Goal: Book appointment/travel/reservation

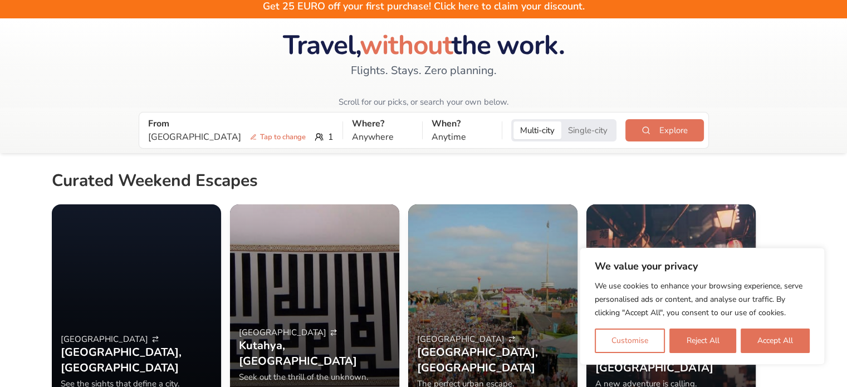
scroll to position [36, 0]
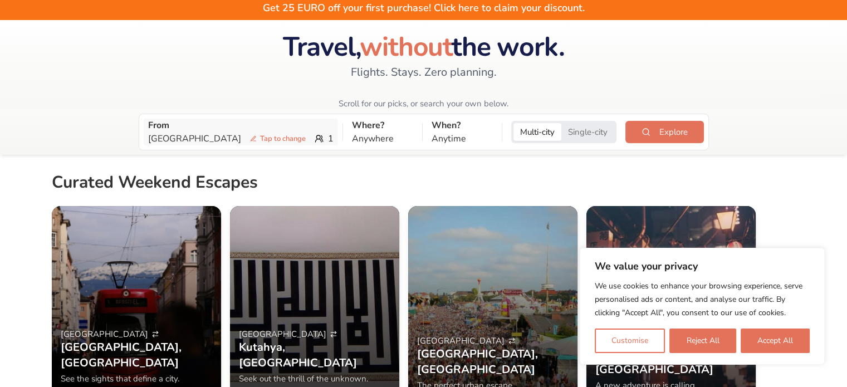
click at [245, 139] on span "Tap to change" at bounding box center [277, 138] width 65 height 11
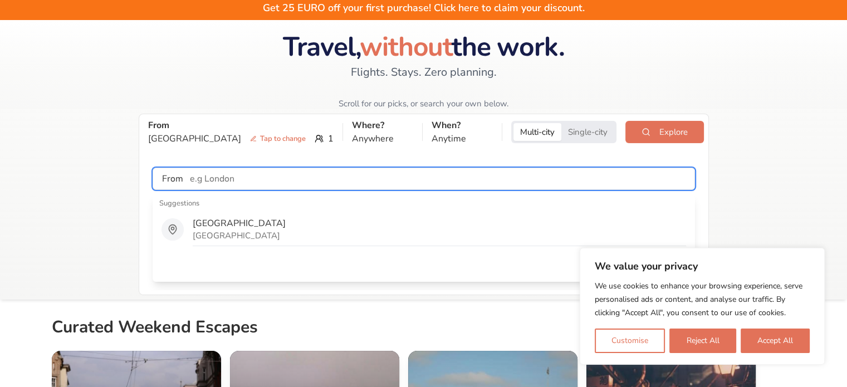
click at [202, 177] on input "text" at bounding box center [438, 179] width 511 height 22
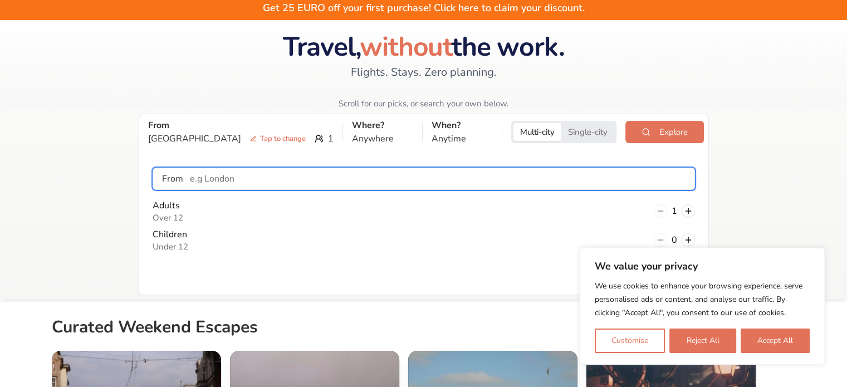
click at [202, 177] on input "text" at bounding box center [438, 179] width 511 height 22
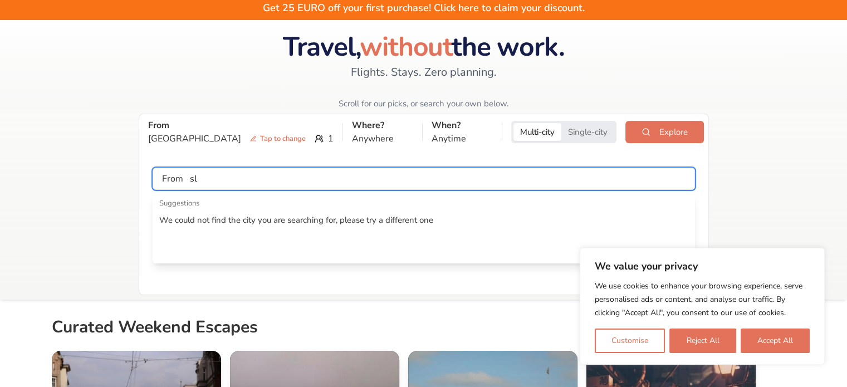
type input "s"
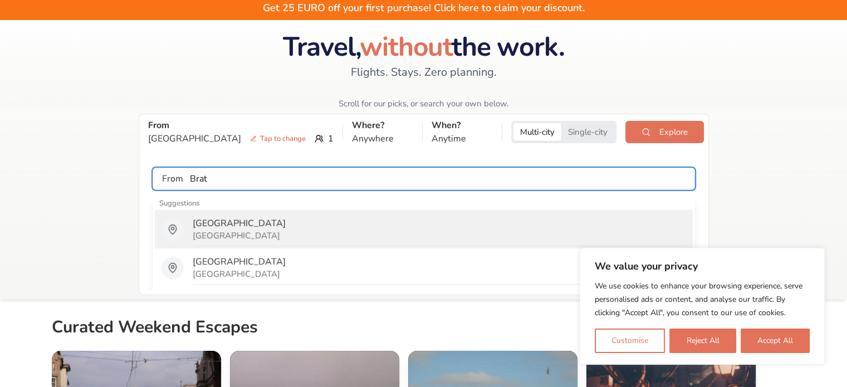
type input "[GEOGRAPHIC_DATA]"
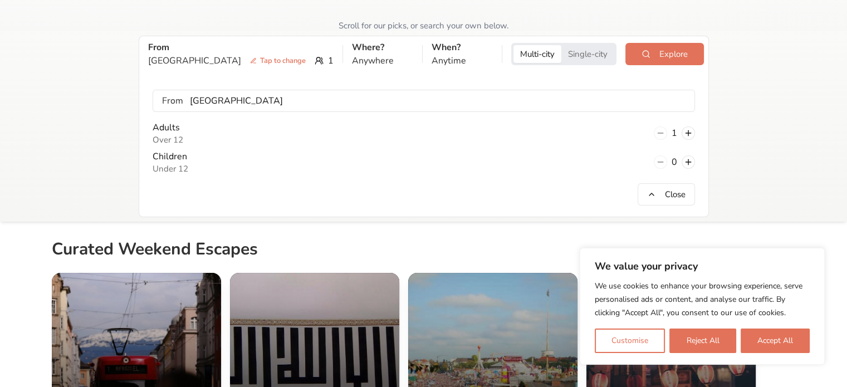
scroll to position [114, 0]
click at [352, 43] on p "Where?" at bounding box center [382, 47] width 61 height 13
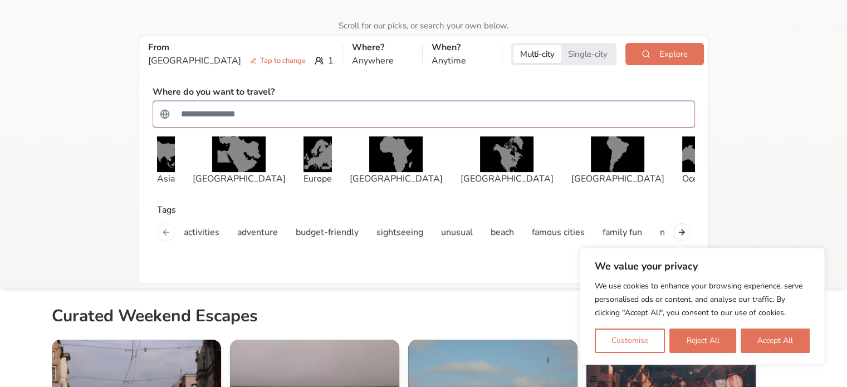
click at [283, 103] on input "Search for a country" at bounding box center [430, 114] width 513 height 22
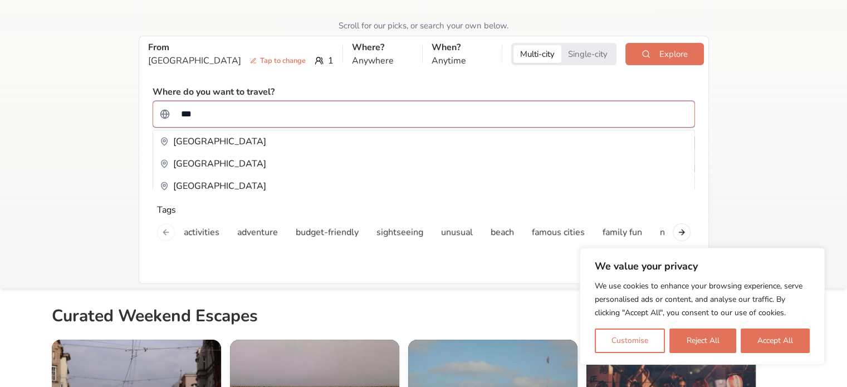
type input "****"
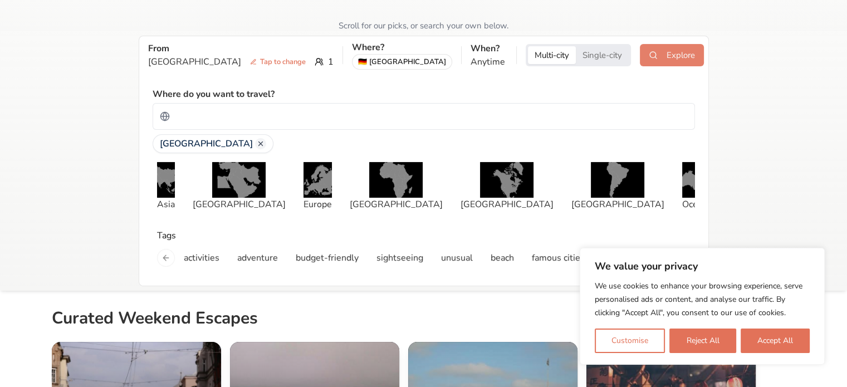
click at [667, 52] on button "Explore" at bounding box center [671, 55] width 64 height 22
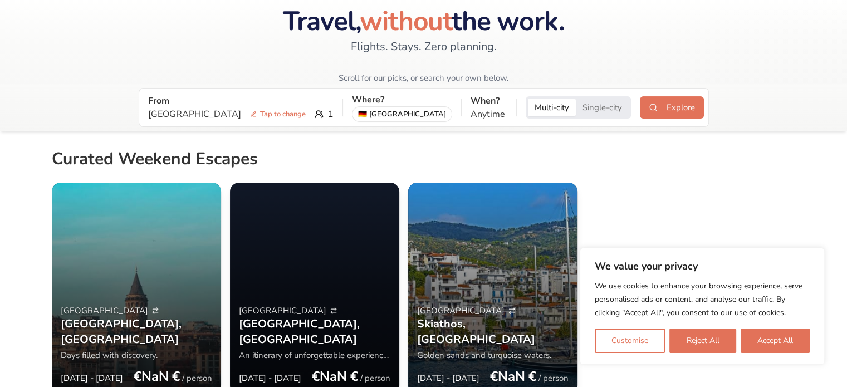
scroll to position [62, 0]
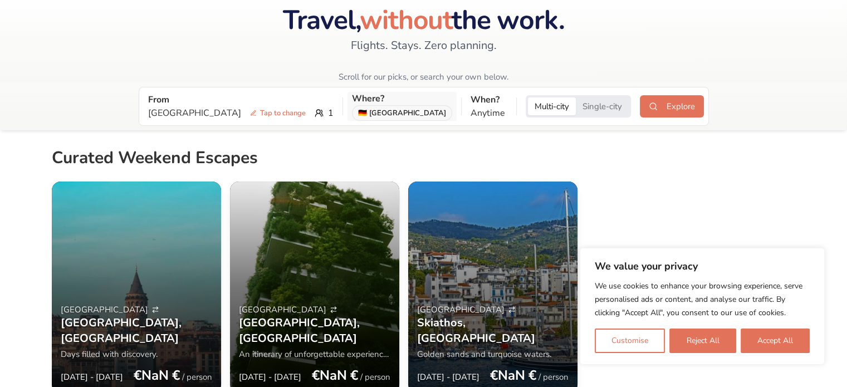
click at [358, 109] on span "🇩🇪" at bounding box center [362, 113] width 9 height 9
